Goal: Check status: Check status

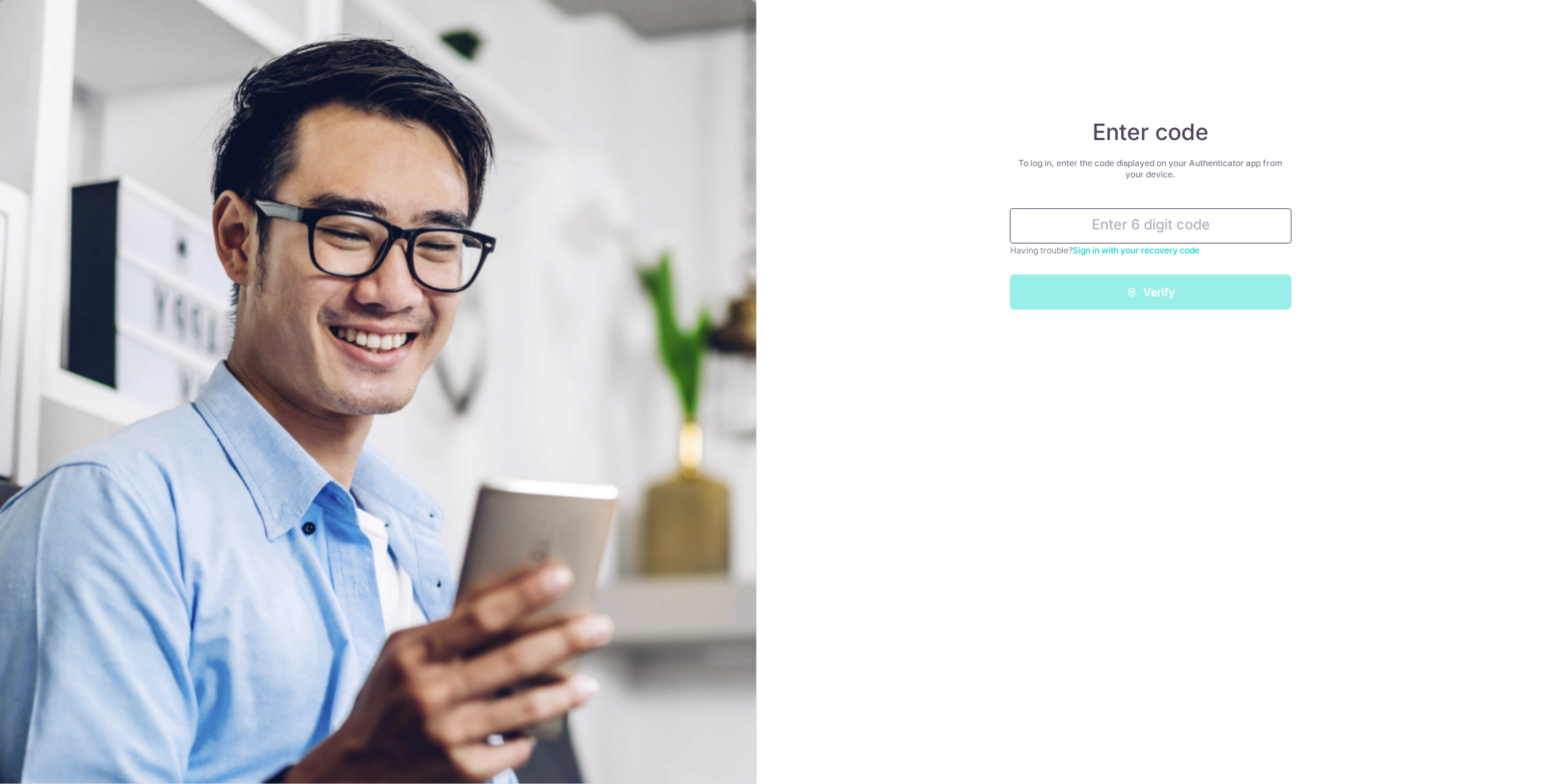
click at [1172, 227] on input "text" at bounding box center [1150, 226] width 282 height 35
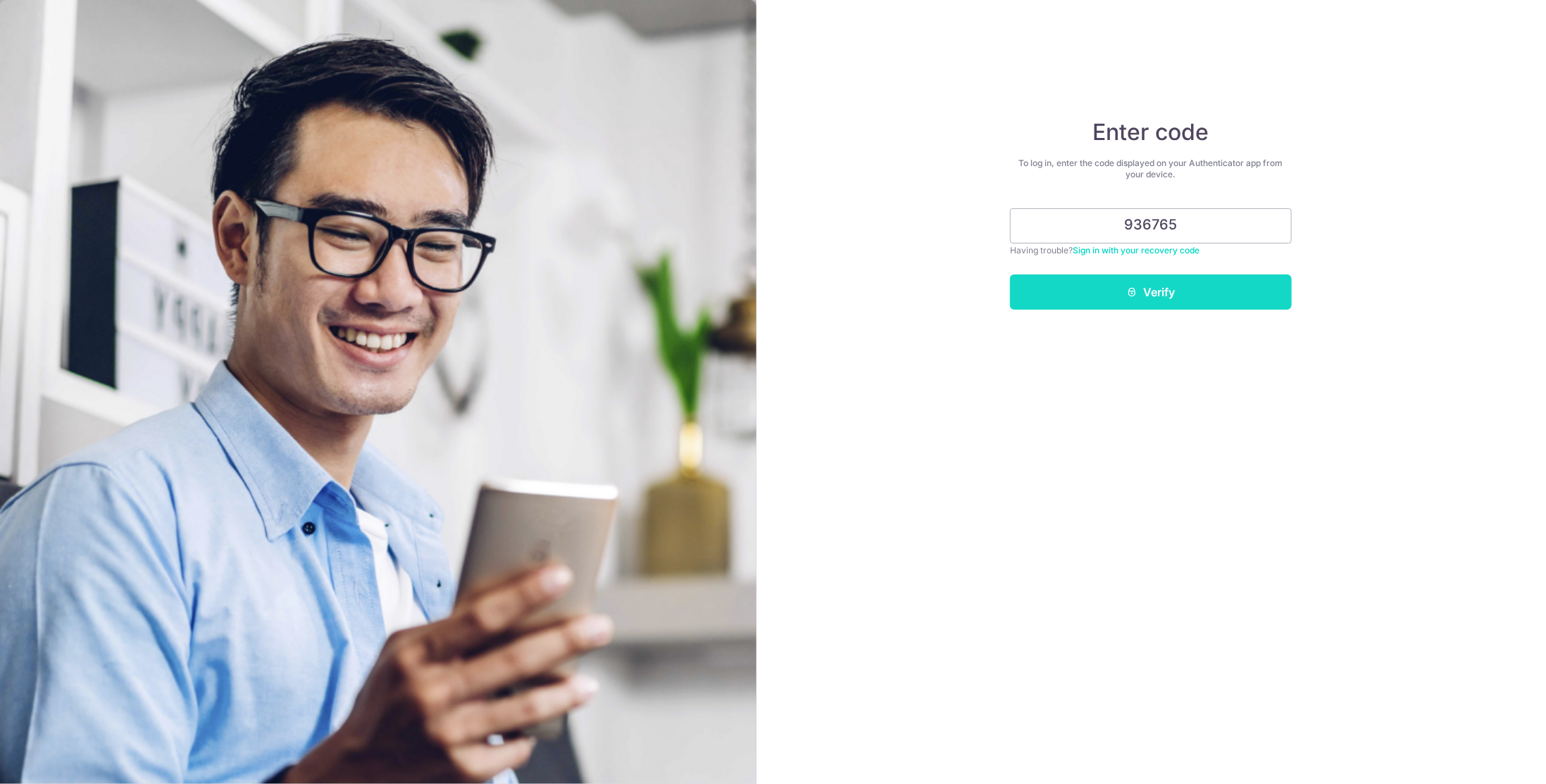
type input "936765"
click at [1189, 289] on button "Verify" at bounding box center [1150, 292] width 282 height 35
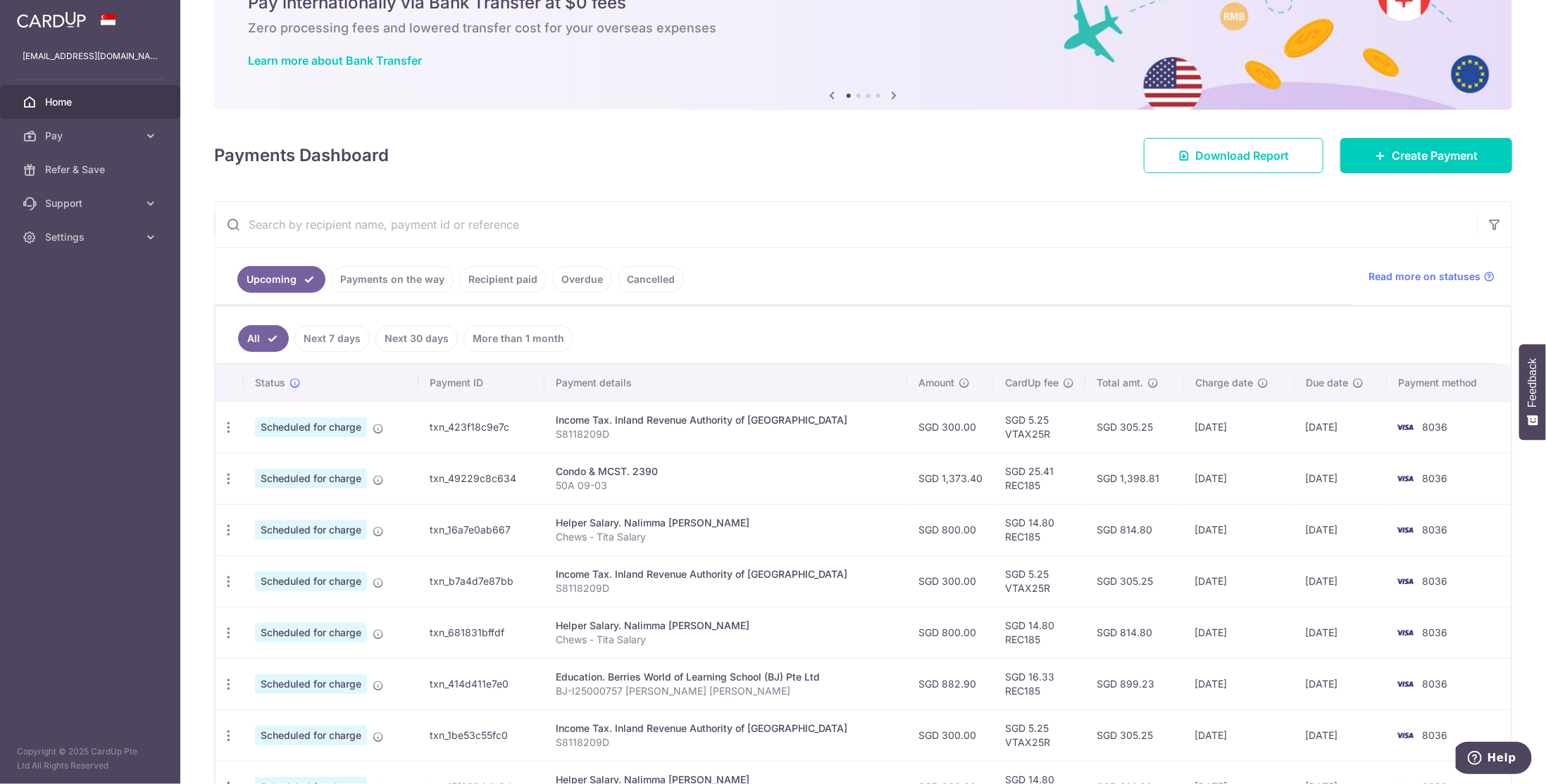
click at [396, 276] on link "Payments on the way" at bounding box center [392, 280] width 122 height 27
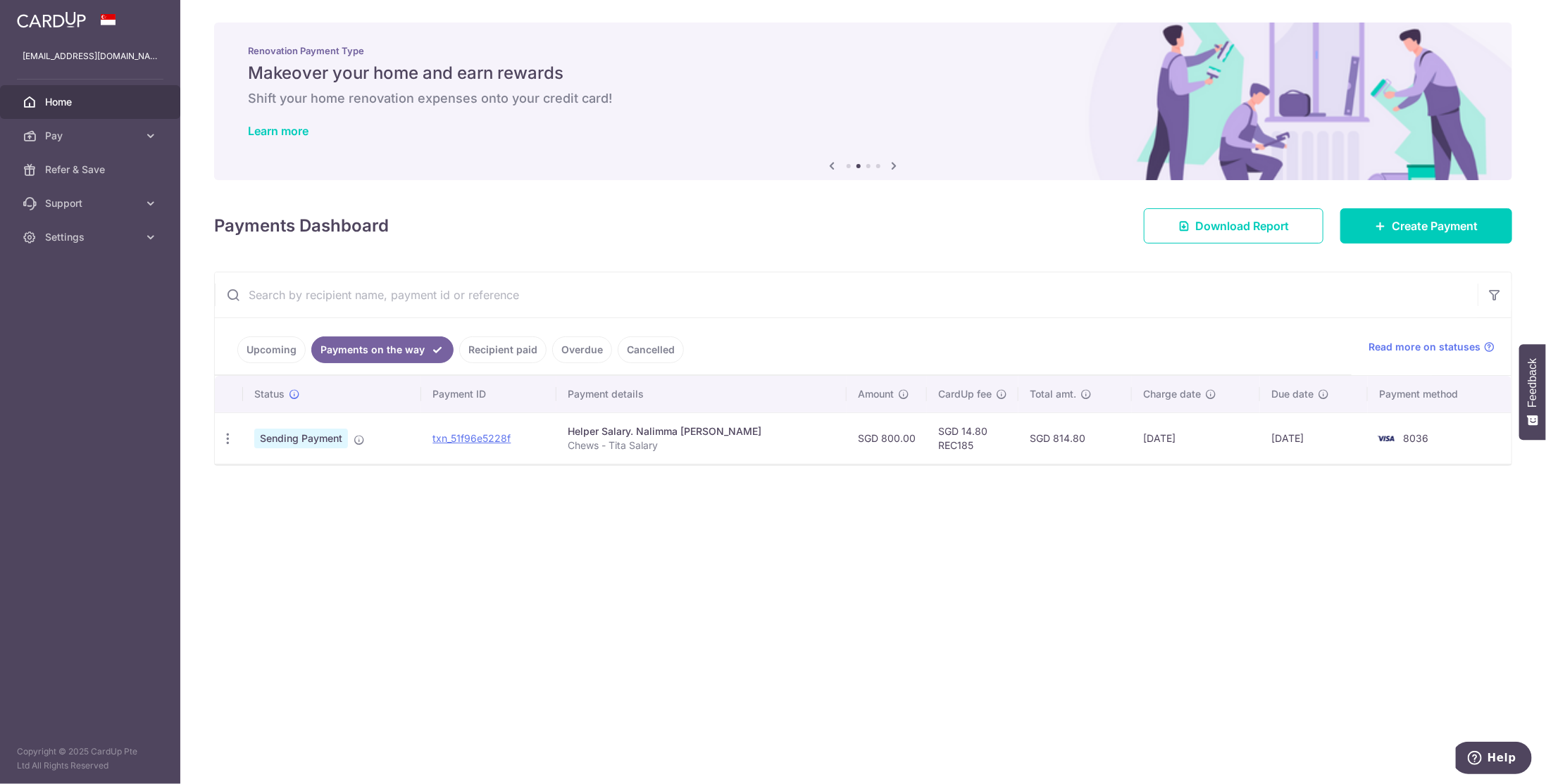
click at [476, 351] on link "Recipient paid" at bounding box center [503, 350] width 87 height 27
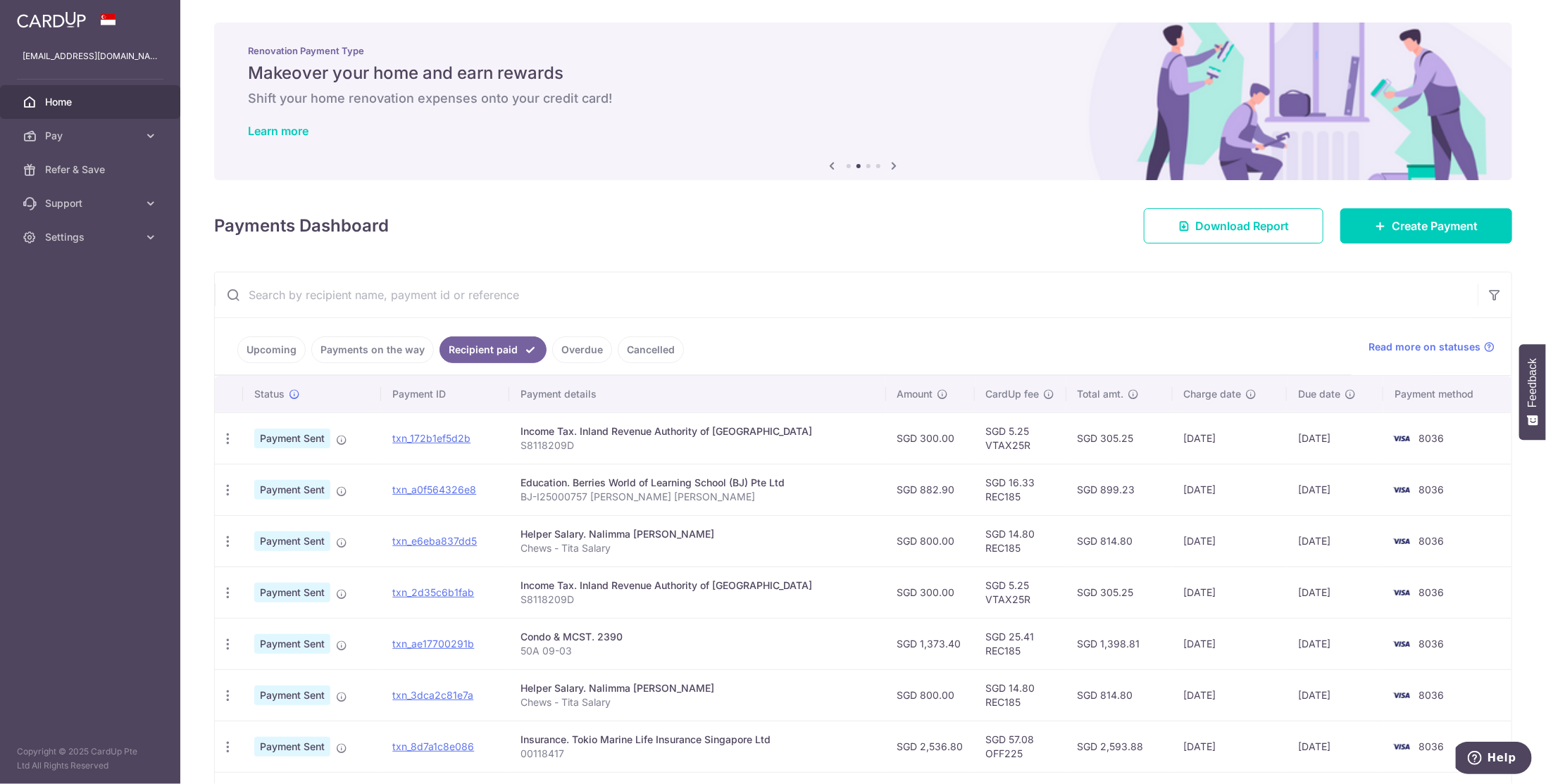
drag, startPoint x: 1088, startPoint y: 434, endPoint x: 1119, endPoint y: 436, distance: 31.1
click at [1119, 436] on td "SGD 305.25" at bounding box center [1119, 438] width 106 height 51
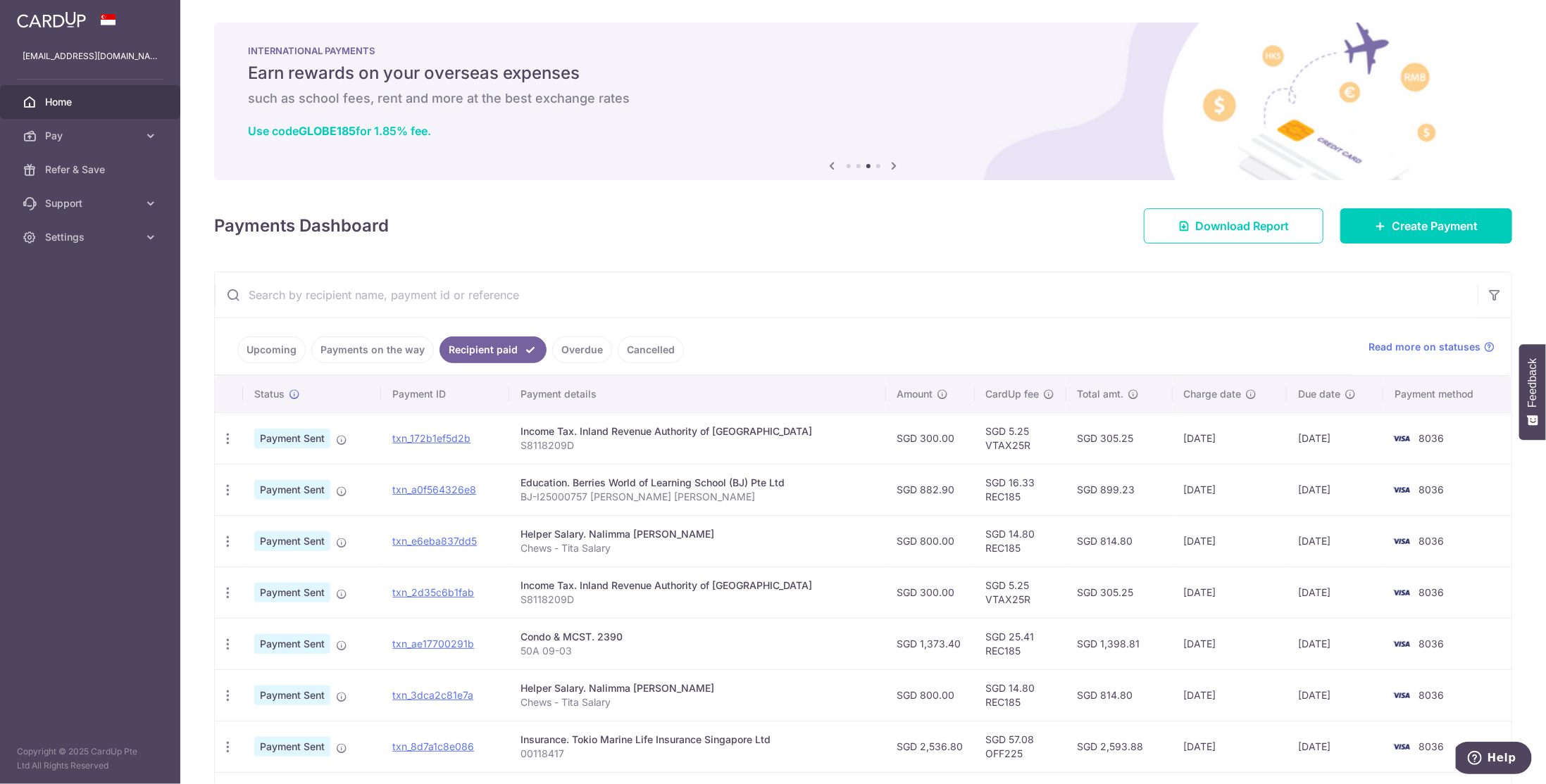
drag, startPoint x: 1088, startPoint y: 484, endPoint x: 1115, endPoint y: 487, distance: 27.2
click at [1115, 487] on td "SGD 899.23" at bounding box center [1119, 489] width 106 height 51
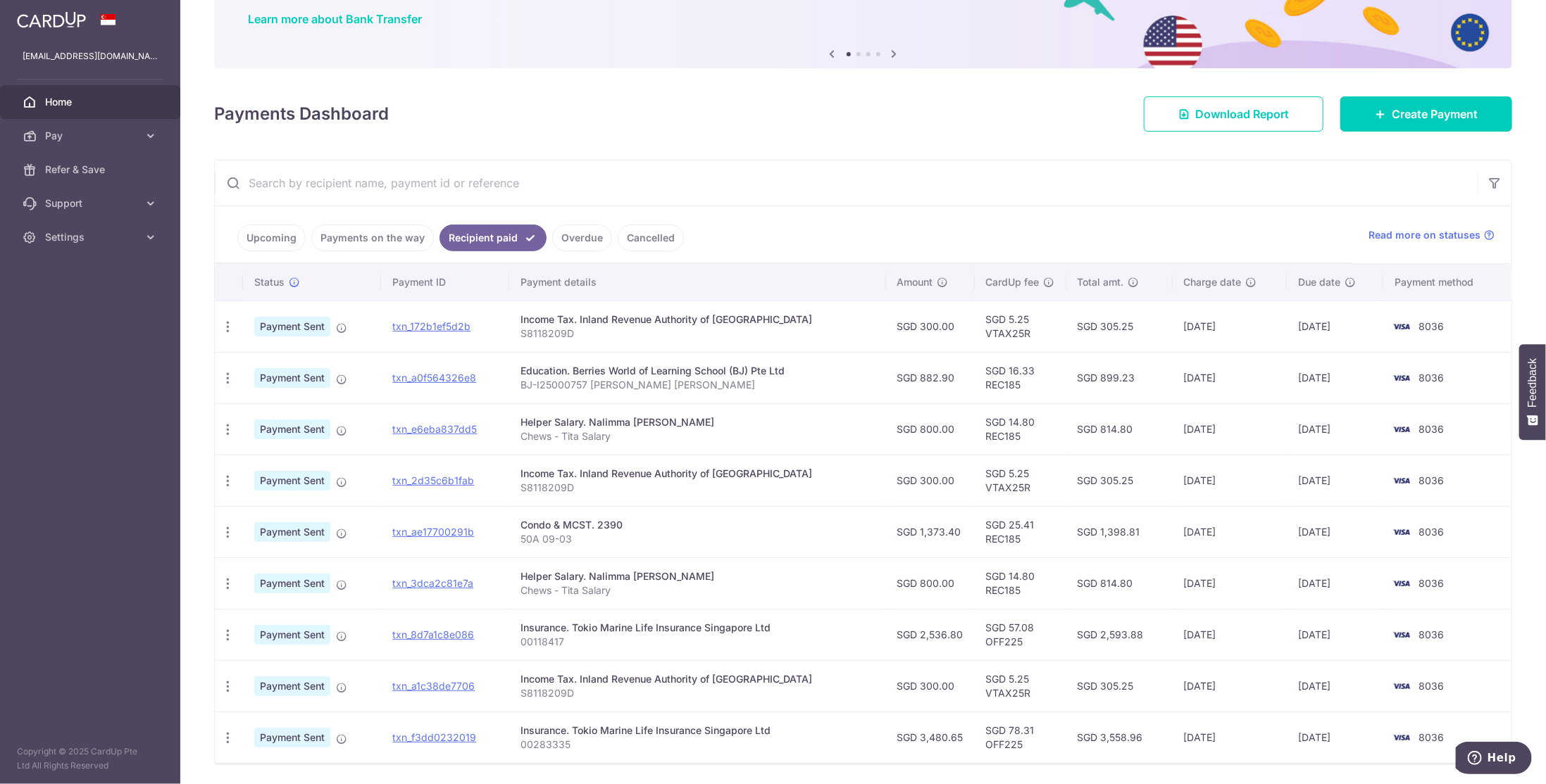
scroll to position [141, 0]
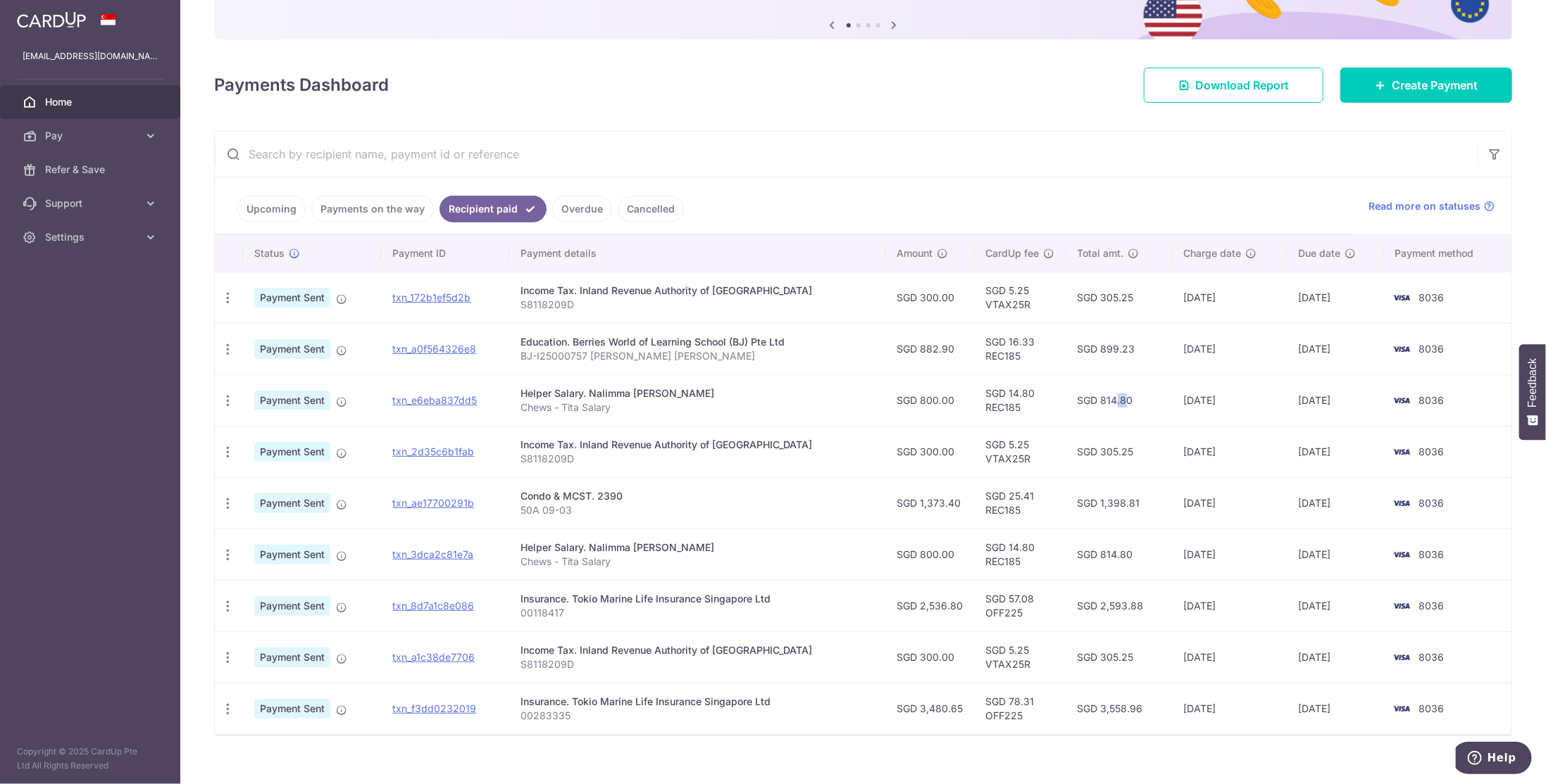
drag, startPoint x: 1075, startPoint y: 397, endPoint x: 1088, endPoint y: 397, distance: 13.0
click at [1088, 397] on td "SGD 814.80" at bounding box center [1119, 400] width 106 height 51
drag, startPoint x: 1079, startPoint y: 450, endPoint x: 1106, endPoint y: 442, distance: 28.2
click at [1106, 442] on td "SGD 305.25" at bounding box center [1119, 451] width 106 height 51
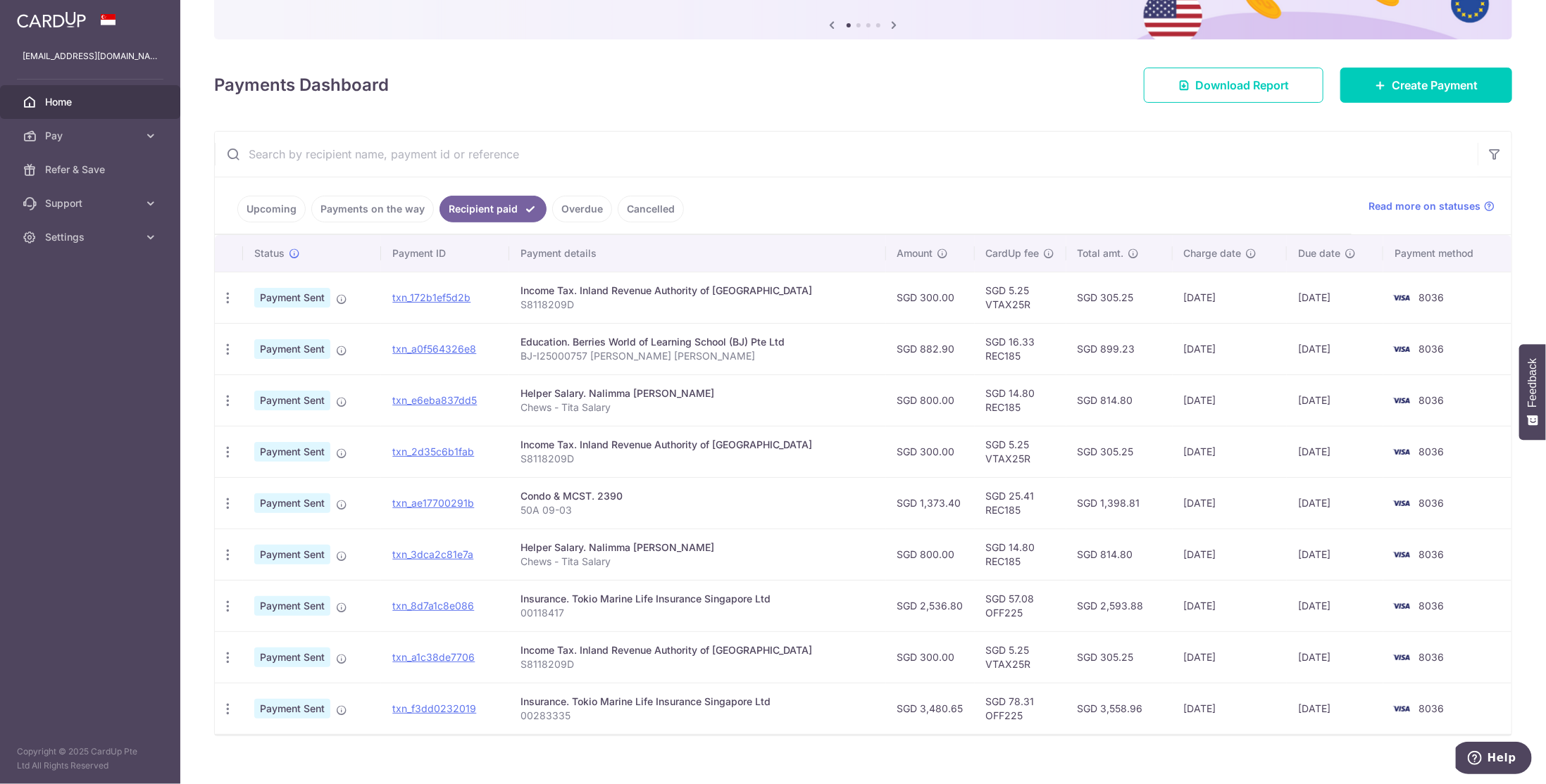
click at [1106, 442] on td "SGD 305.25" at bounding box center [1119, 451] width 106 height 51
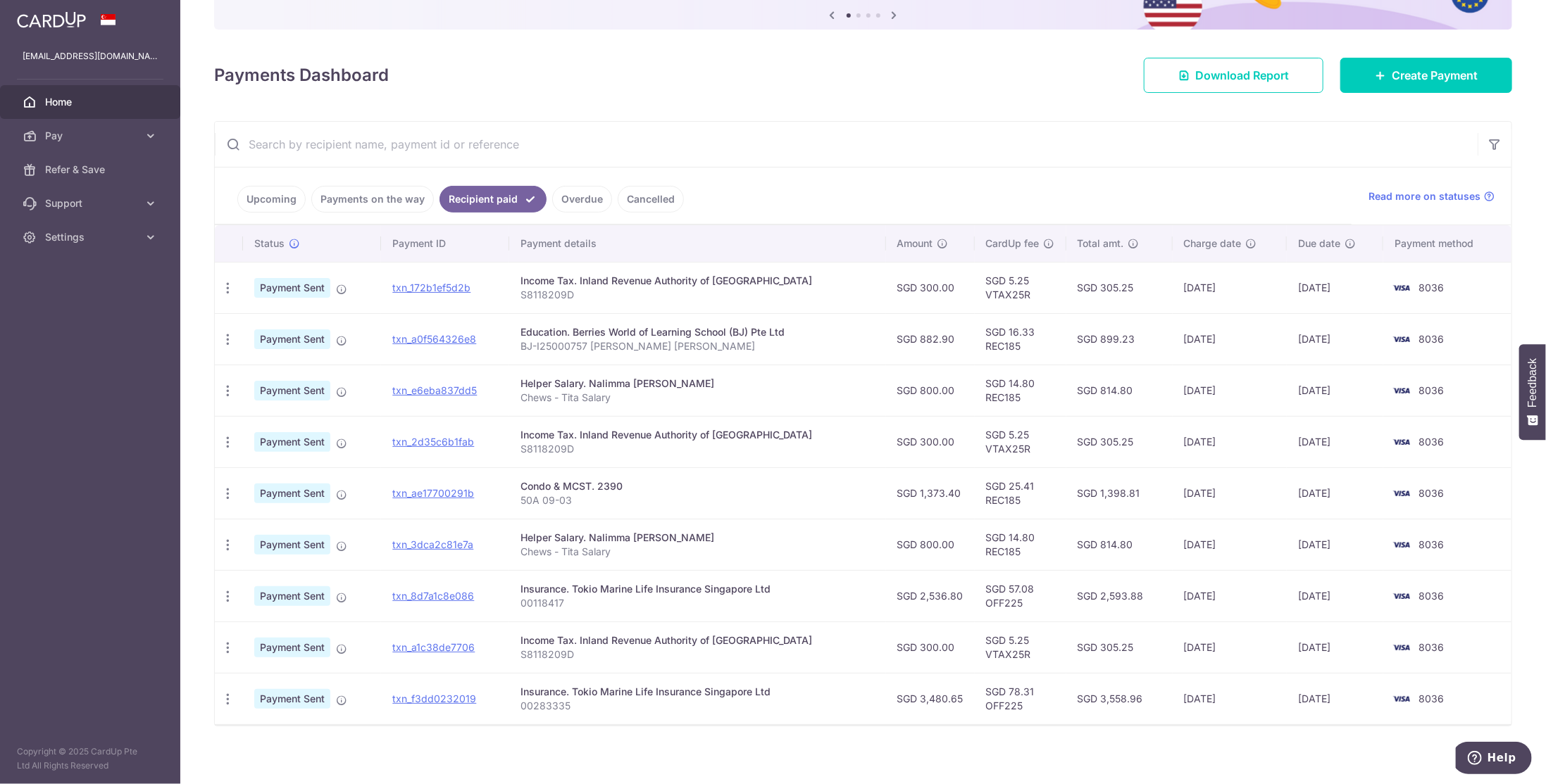
scroll to position [152, 0]
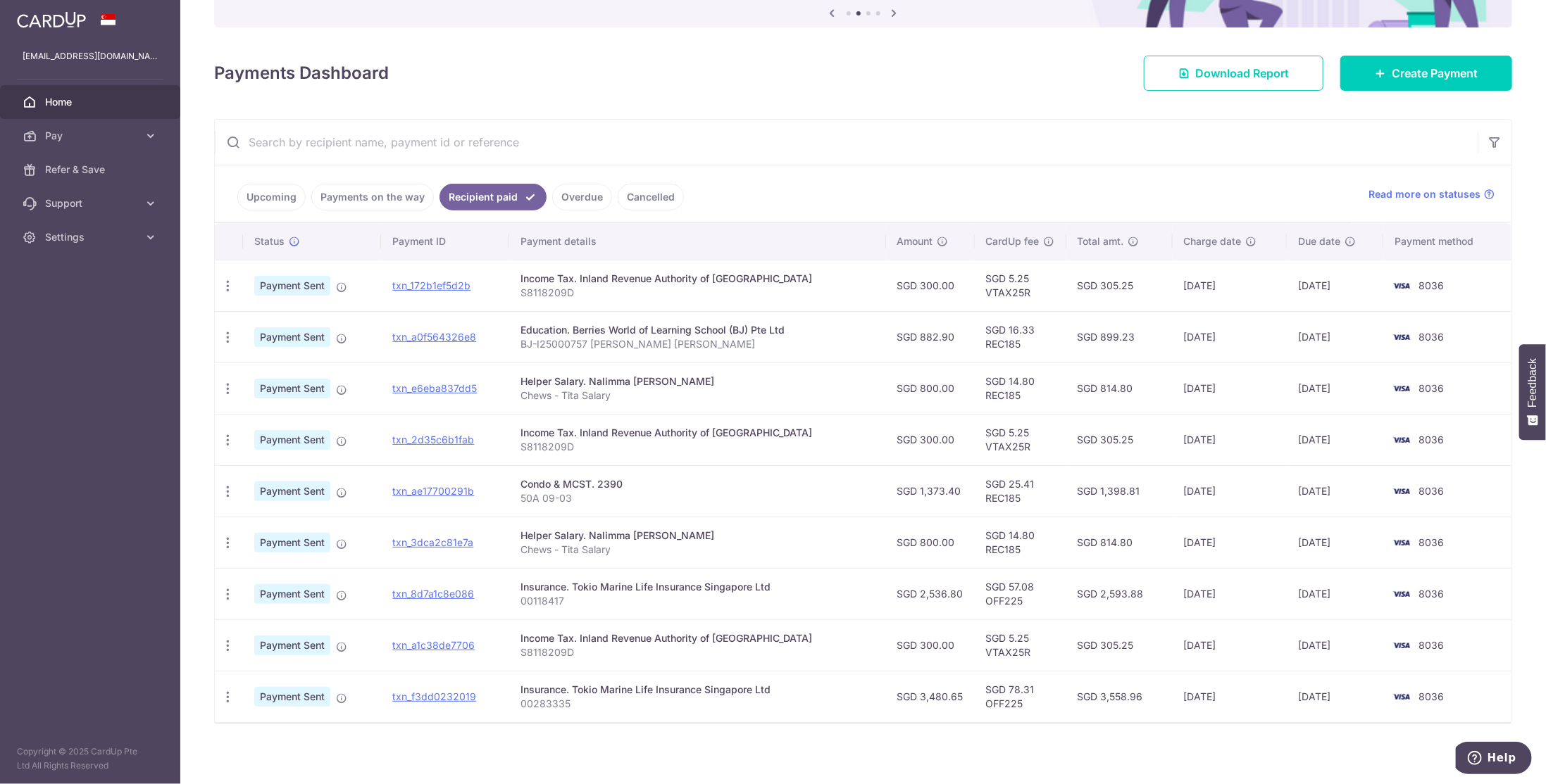
drag, startPoint x: 1075, startPoint y: 483, endPoint x: 1117, endPoint y: 483, distance: 42.0
click at [1117, 483] on td "SGD 1,398.81" at bounding box center [1119, 491] width 106 height 51
click at [1114, 487] on td "SGD 1,398.81" at bounding box center [1119, 491] width 106 height 51
drag, startPoint x: 1086, startPoint y: 538, endPoint x: 1106, endPoint y: 539, distance: 20.0
click at [1106, 539] on td "SGD 814.80" at bounding box center [1119, 542] width 106 height 51
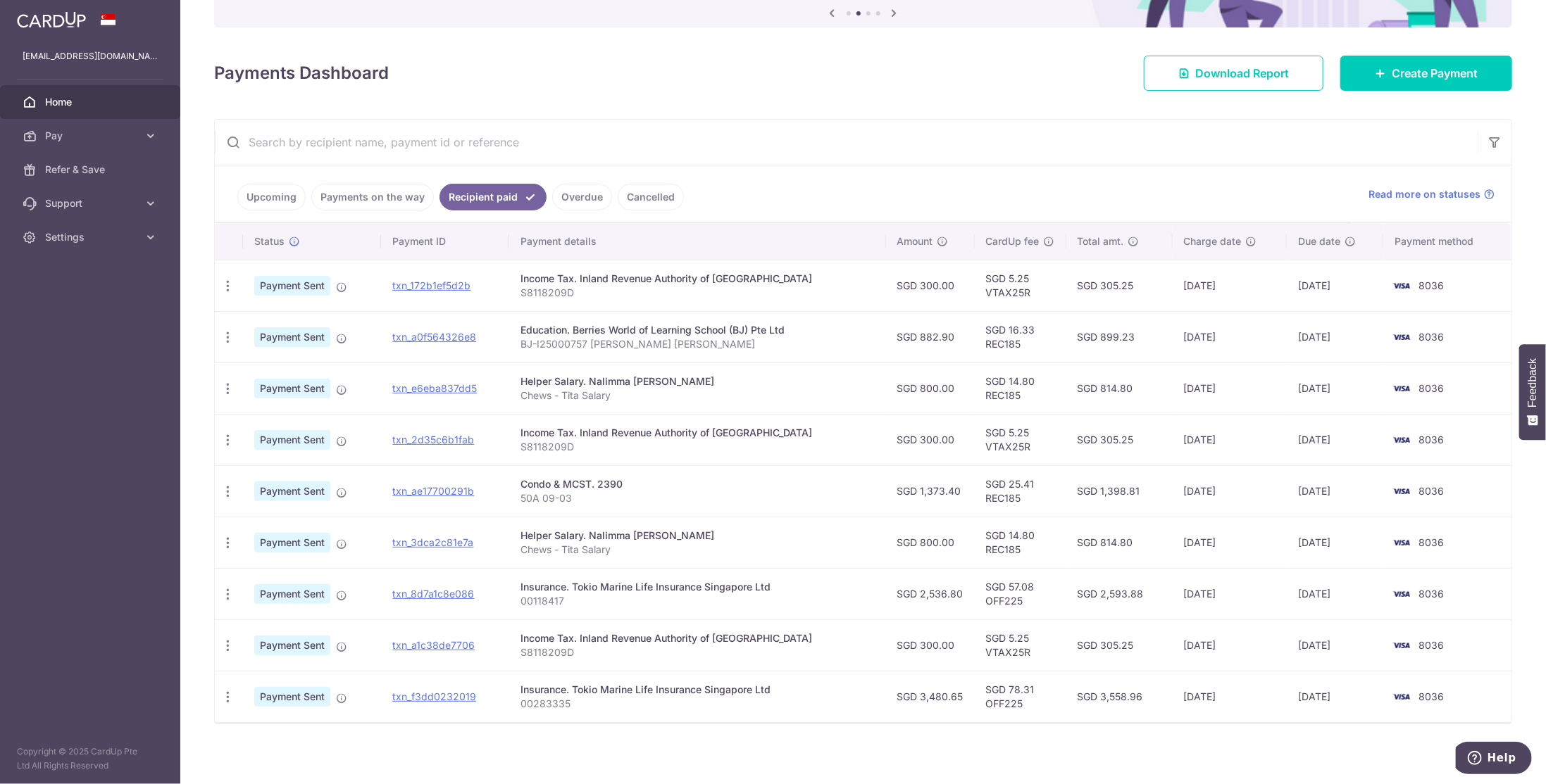
click at [1106, 539] on td "SGD 814.80" at bounding box center [1119, 542] width 106 height 51
drag, startPoint x: 1088, startPoint y: 590, endPoint x: 1129, endPoint y: 590, distance: 41.0
click at [1129, 590] on td "SGD 2,593.88" at bounding box center [1119, 593] width 106 height 51
click at [1122, 591] on td "SGD 2,593.88" at bounding box center [1119, 593] width 106 height 51
drag, startPoint x: 1127, startPoint y: 590, endPoint x: 1088, endPoint y: 590, distance: 39.0
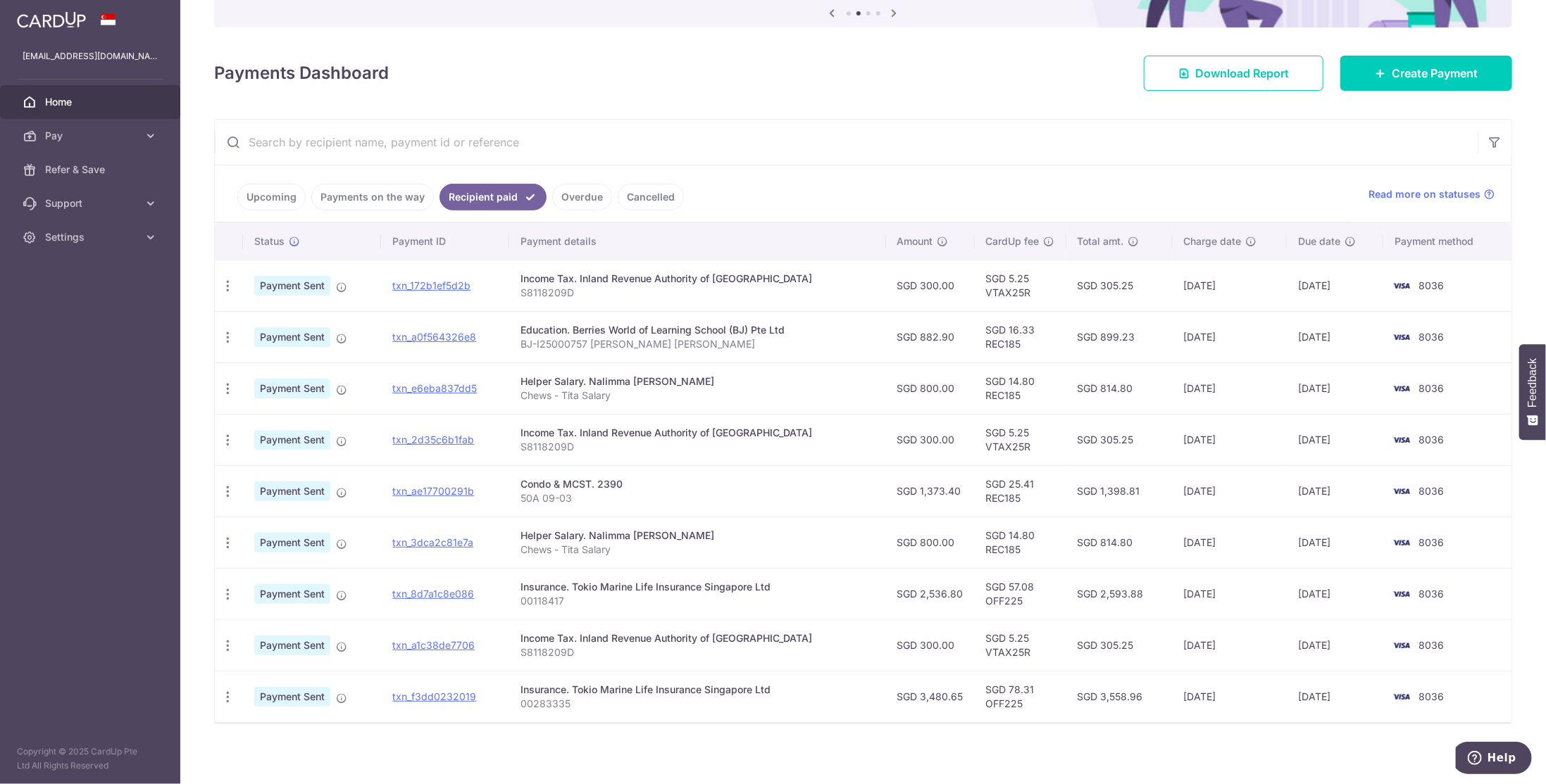
click at [1088, 590] on td "SGD 2,593.88" at bounding box center [1119, 593] width 106 height 51
click at [1105, 528] on td "SGD 814.80" at bounding box center [1119, 542] width 106 height 51
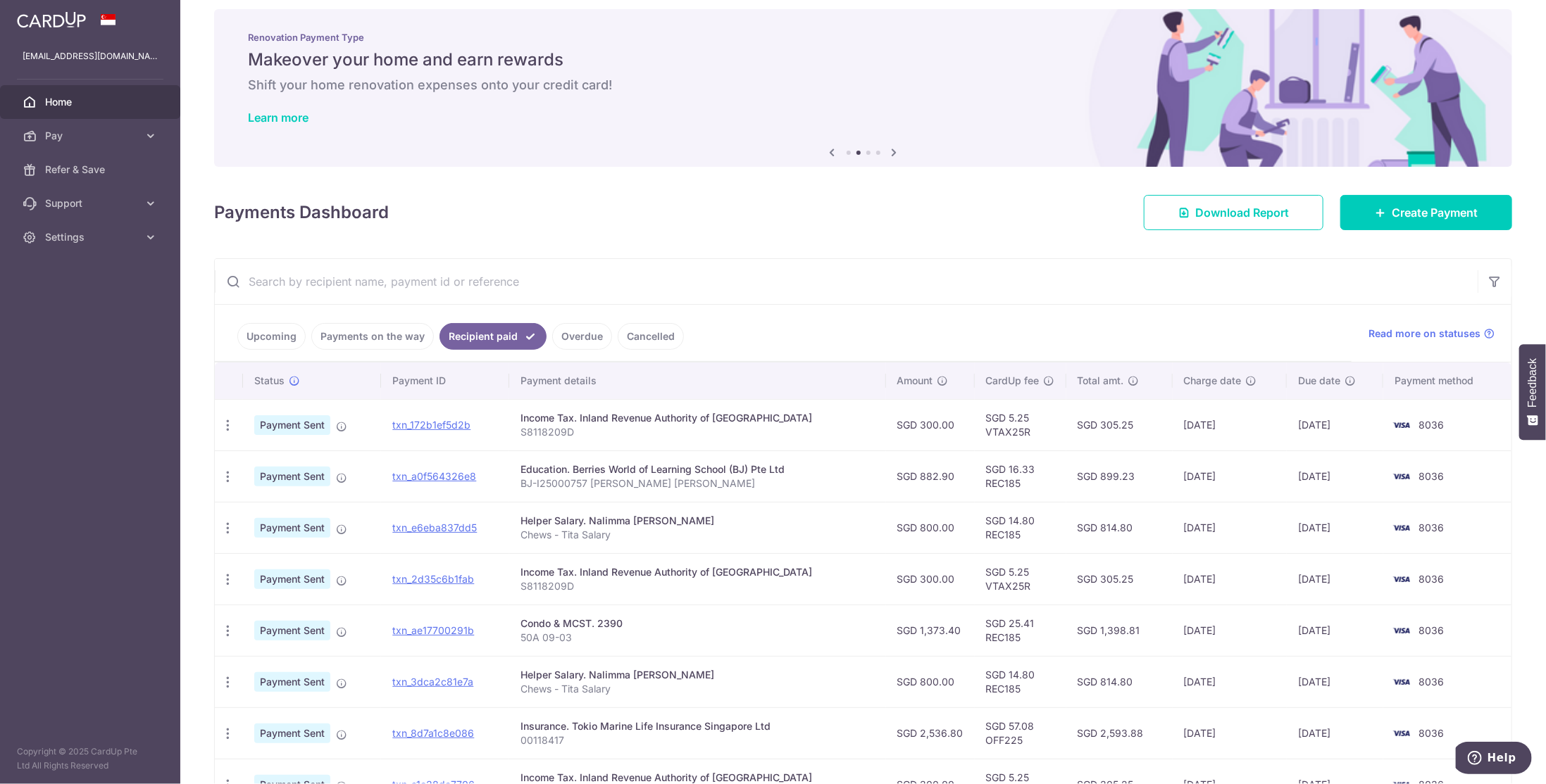
scroll to position [0, 0]
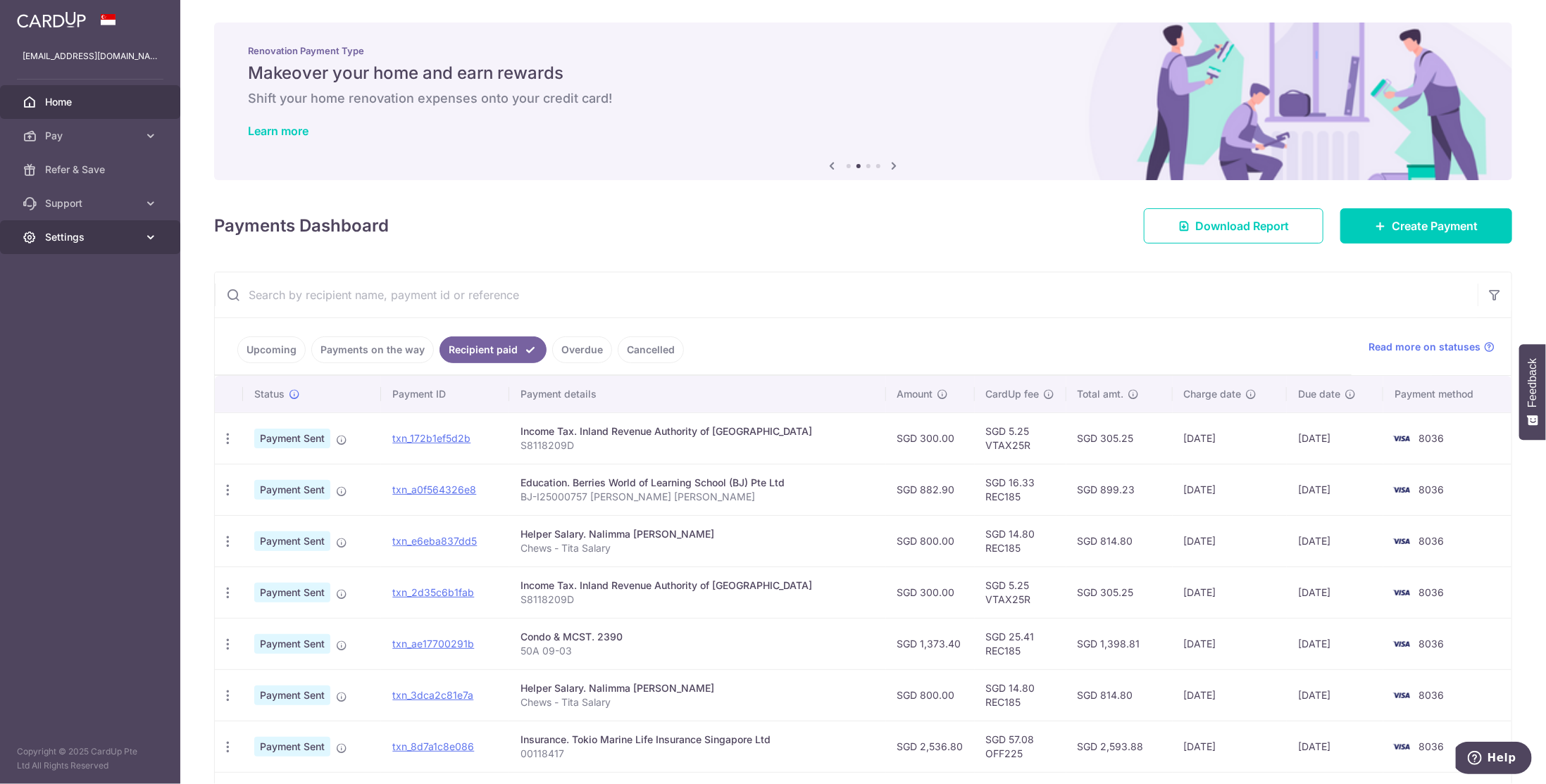
click at [133, 240] on span "Settings" at bounding box center [91, 237] width 93 height 14
click at [59, 307] on span "Logout" at bounding box center [91, 305] width 93 height 14
